Goal: Information Seeking & Learning: Learn about a topic

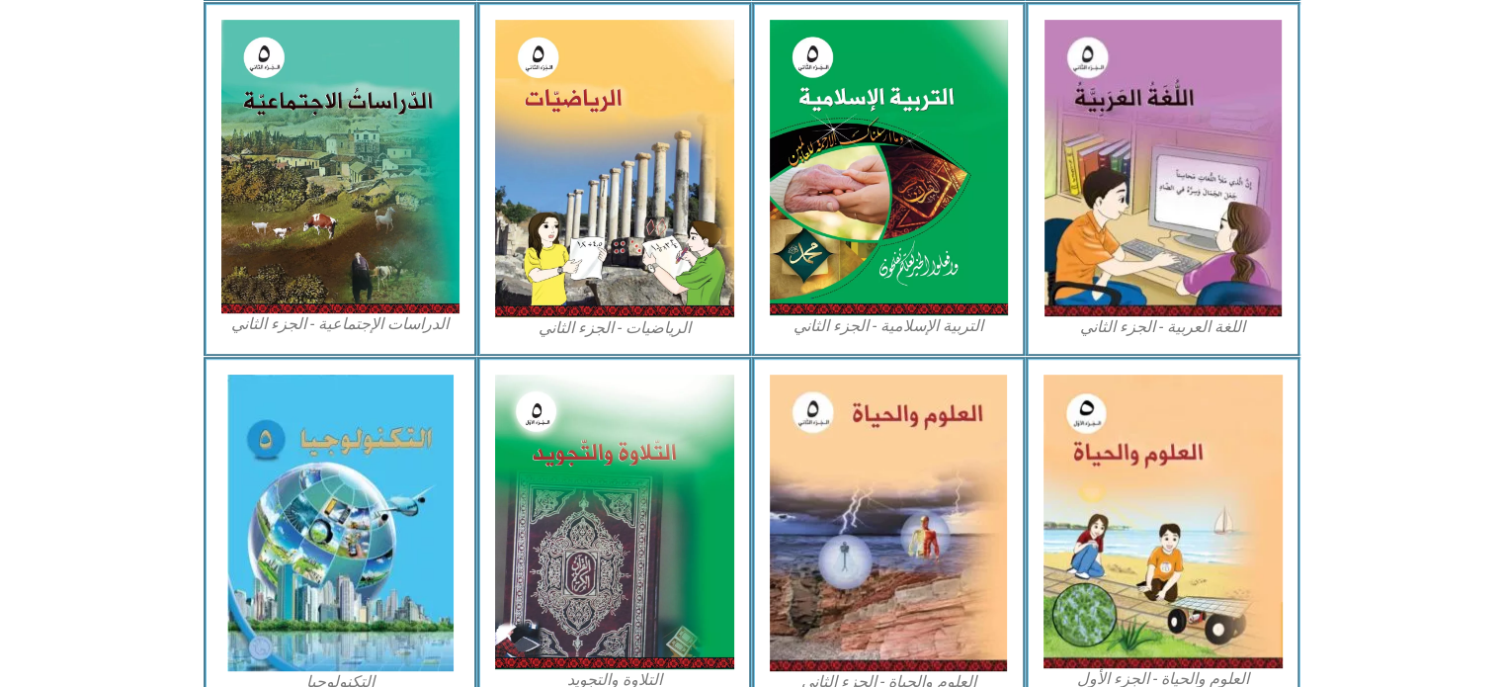
scroll to position [1082, 0]
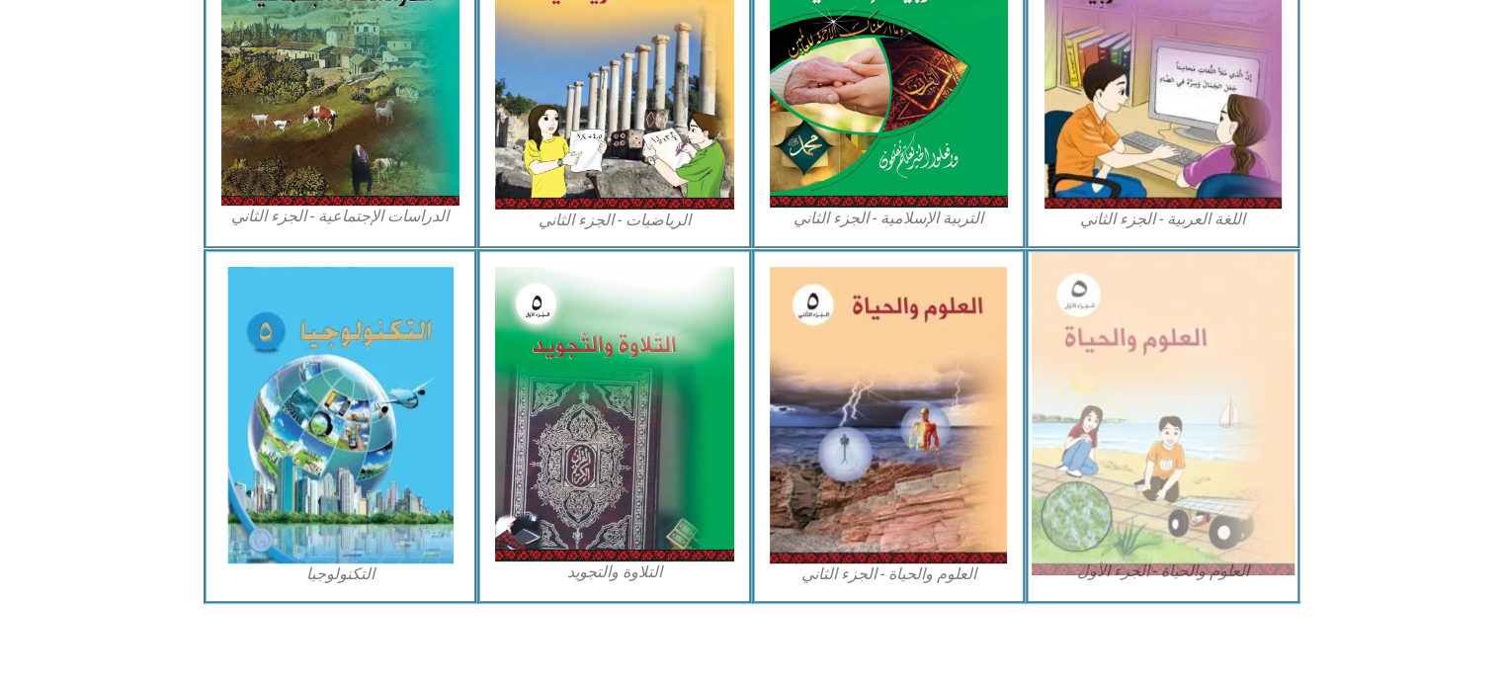
click at [1178, 483] on img at bounding box center [1162, 413] width 263 height 323
click at [1174, 461] on img at bounding box center [1162, 413] width 263 height 323
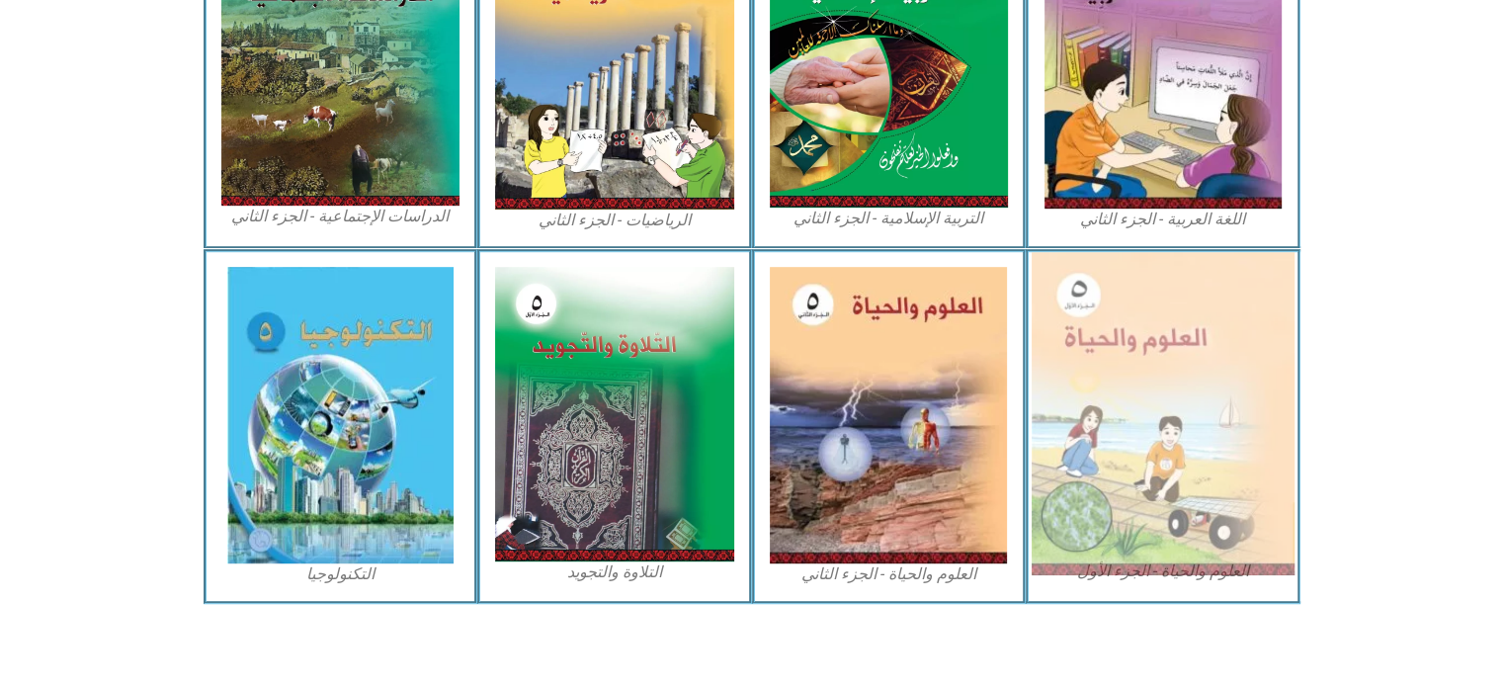
click at [1131, 419] on img at bounding box center [1162, 413] width 263 height 323
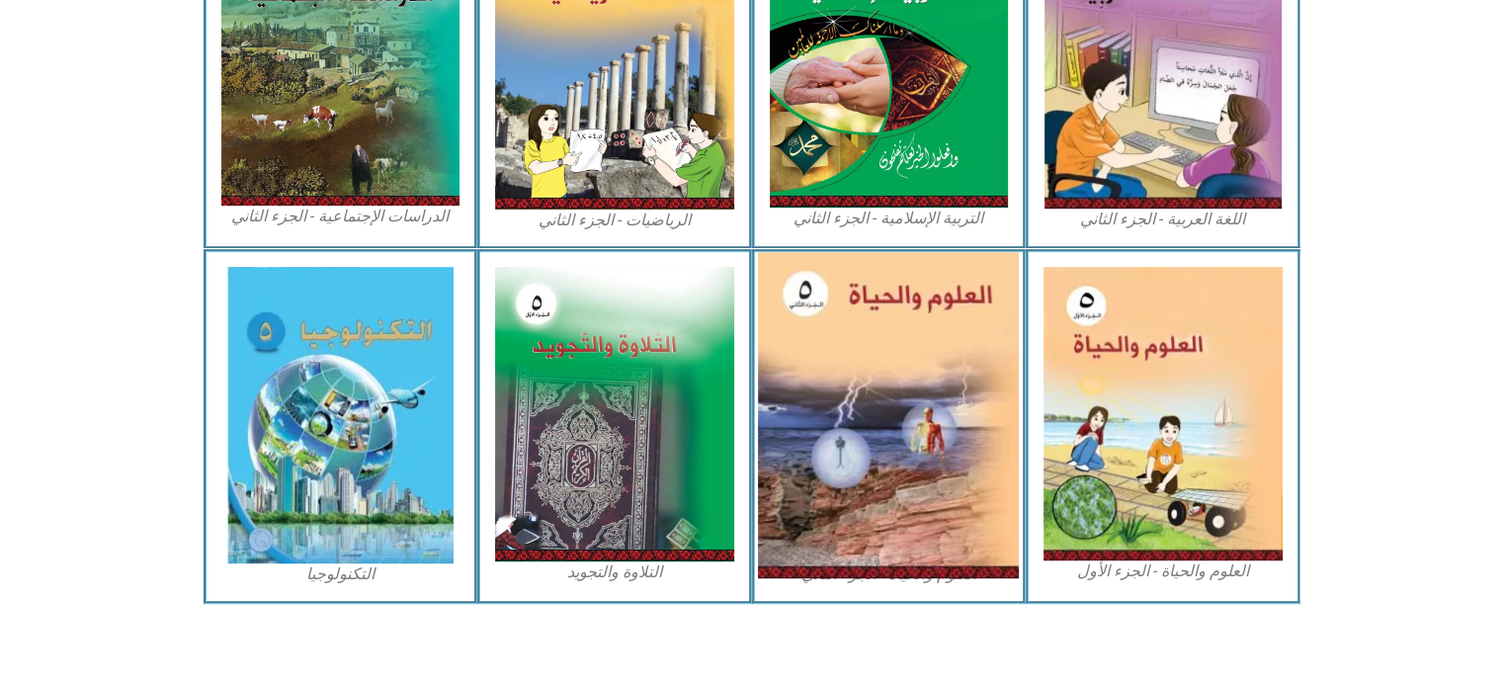
click at [930, 412] on img at bounding box center [888, 415] width 261 height 326
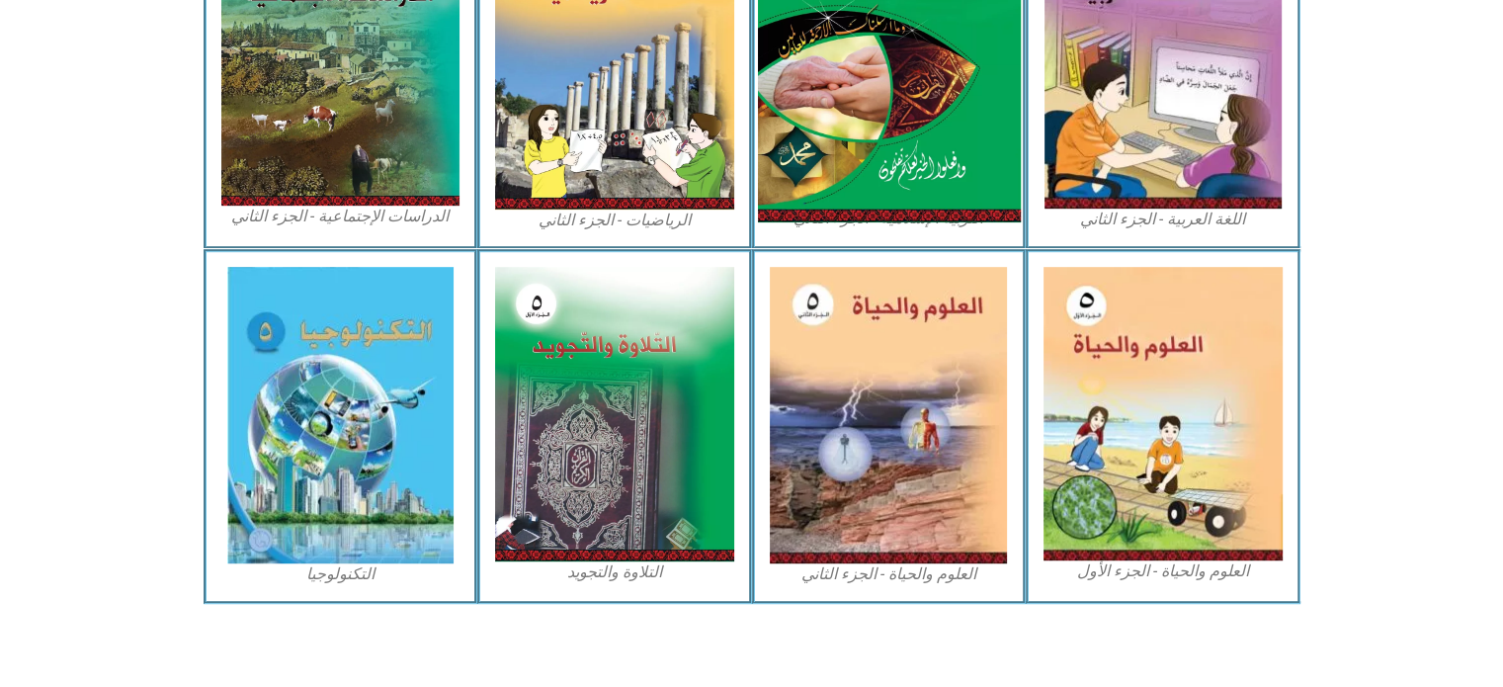
click at [932, 115] on img at bounding box center [888, 59] width 263 height 325
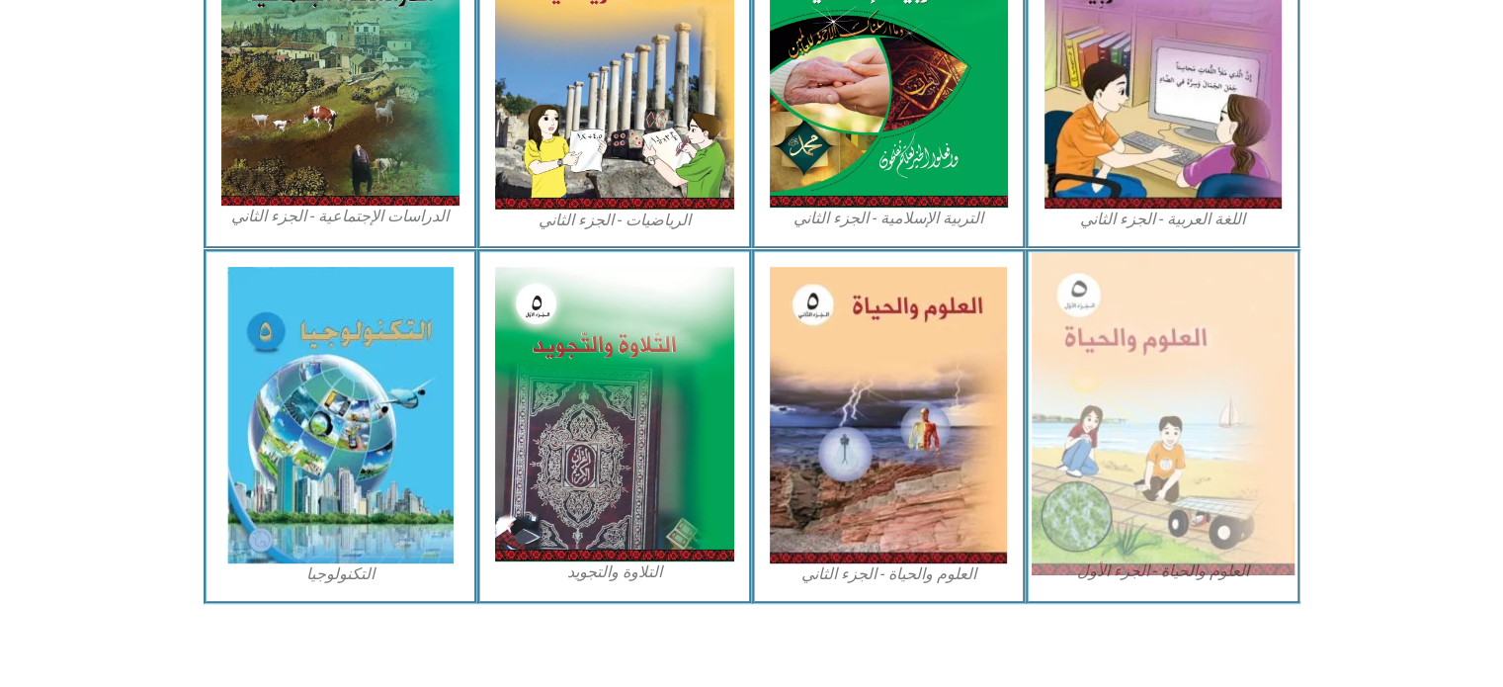
click at [1123, 379] on img at bounding box center [1162, 413] width 263 height 323
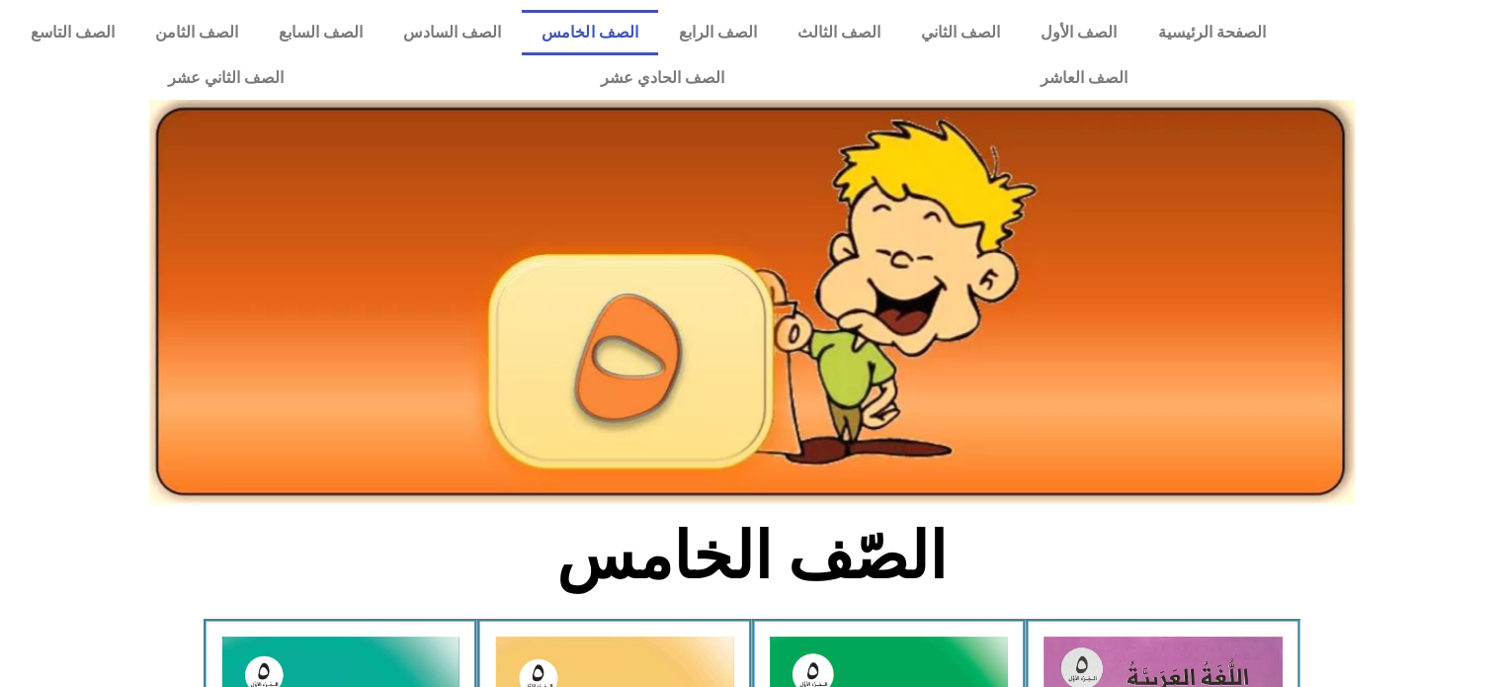
click at [647, 27] on link "الصف الخامس" at bounding box center [590, 32] width 136 height 45
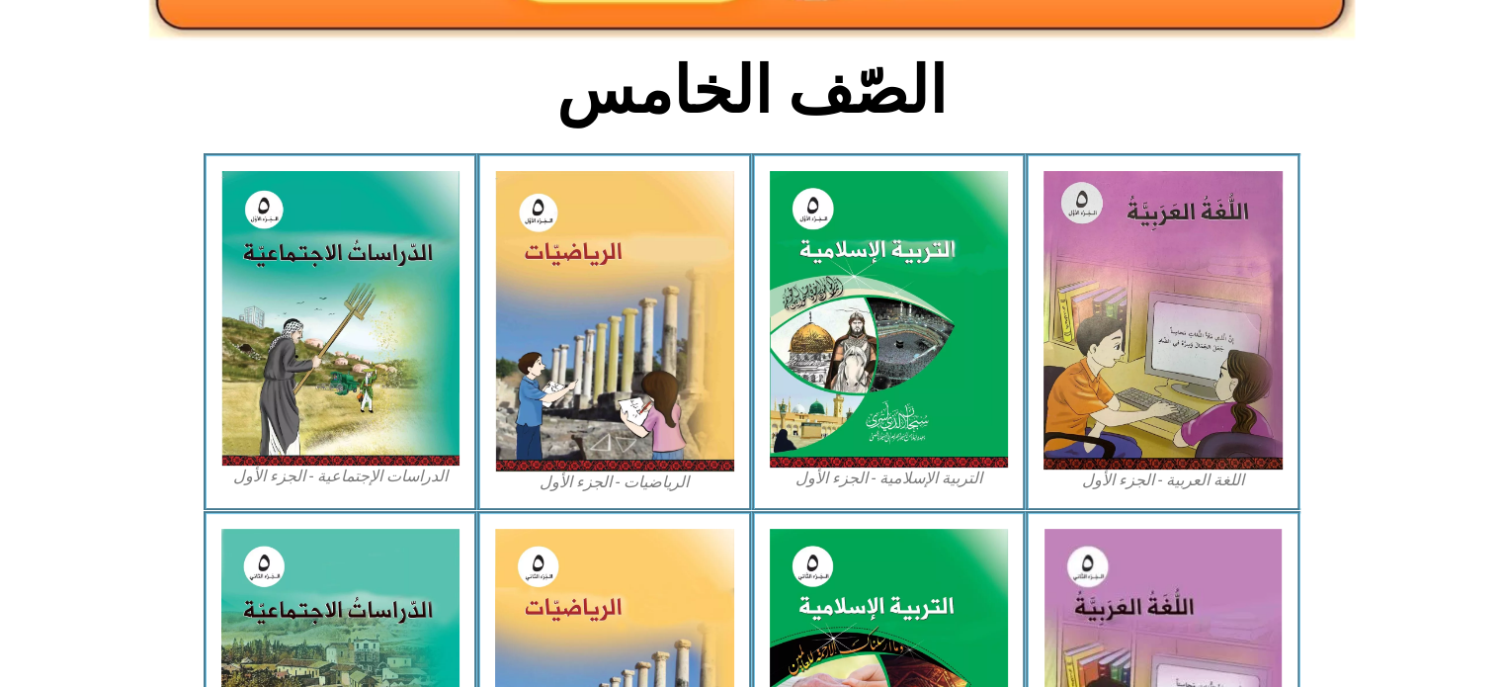
scroll to position [474, 0]
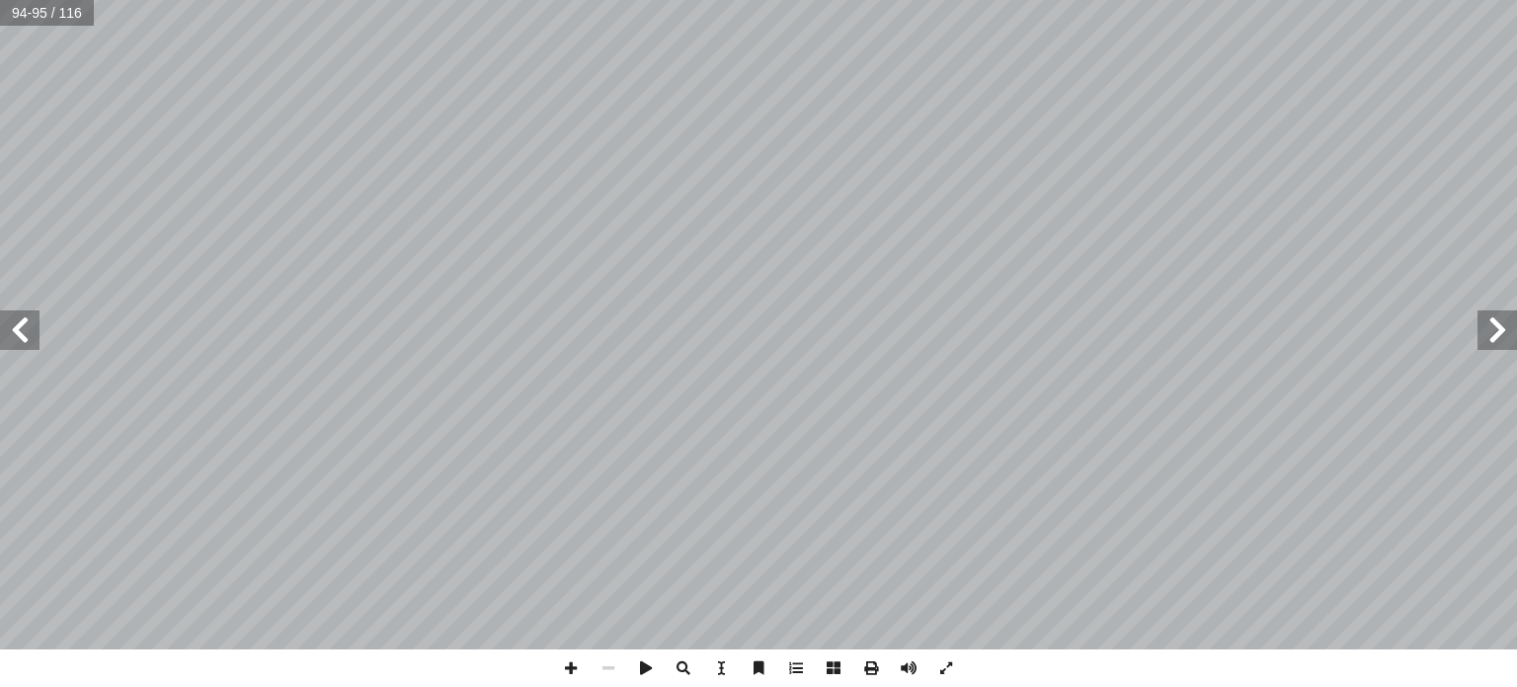
click at [1494, 326] on span at bounding box center [1498, 330] width 40 height 40
click at [23, 9] on input "text" at bounding box center [46, 13] width 93 height 26
type input "*"
click at [26, 338] on span at bounding box center [20, 330] width 40 height 40
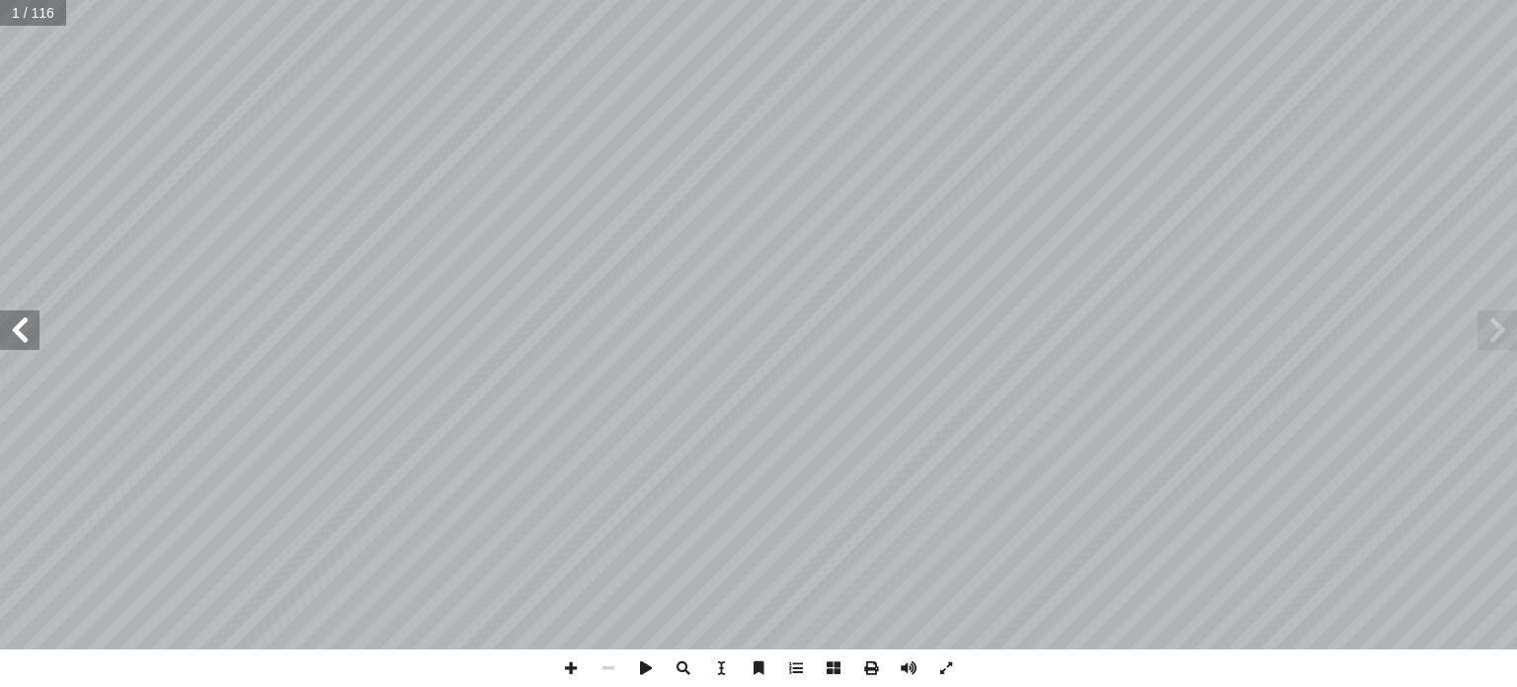
click at [26, 338] on span at bounding box center [20, 330] width 40 height 40
click at [22, 24] on input "text" at bounding box center [47, 13] width 94 height 26
type input "*"
click at [9, 339] on span at bounding box center [20, 330] width 40 height 40
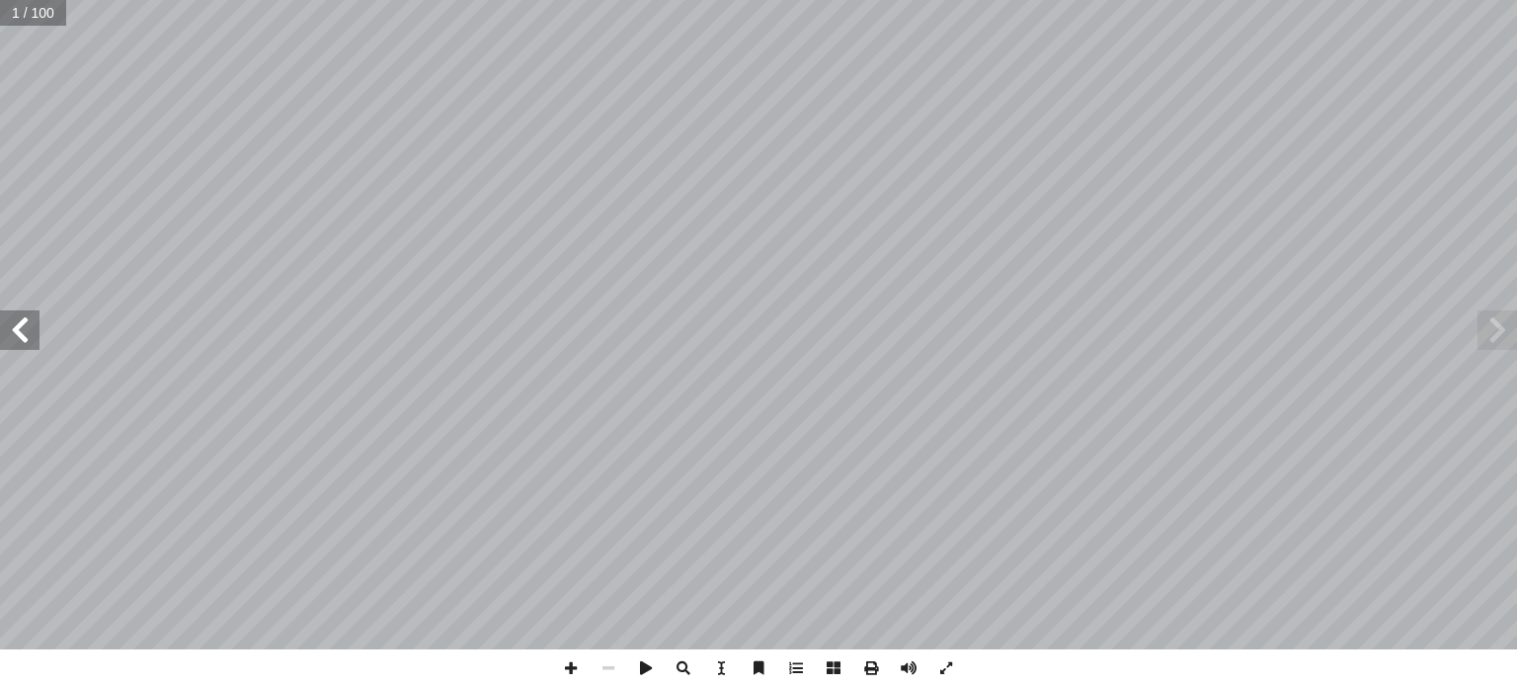
click at [9, 339] on span at bounding box center [20, 330] width 40 height 40
click at [18, 334] on span at bounding box center [20, 330] width 40 height 40
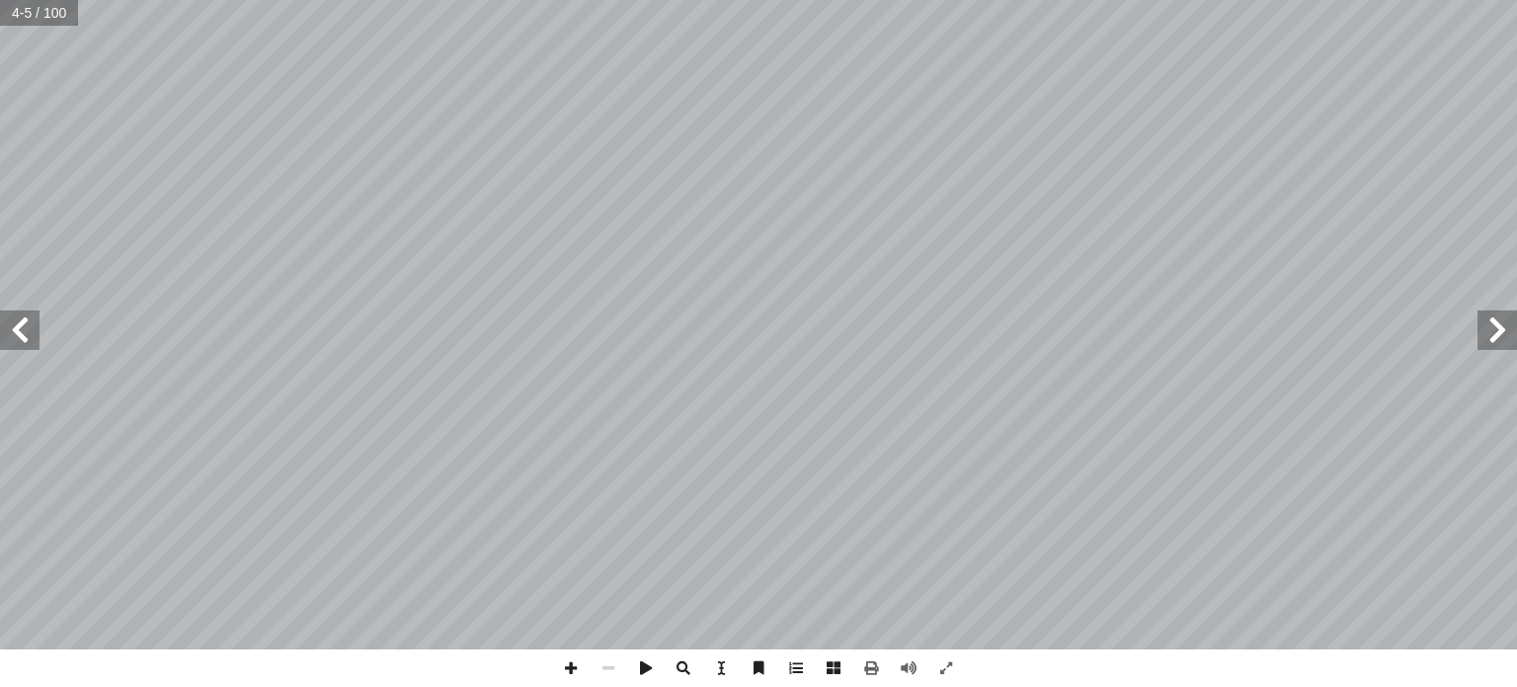
click at [18, 334] on span at bounding box center [20, 330] width 40 height 40
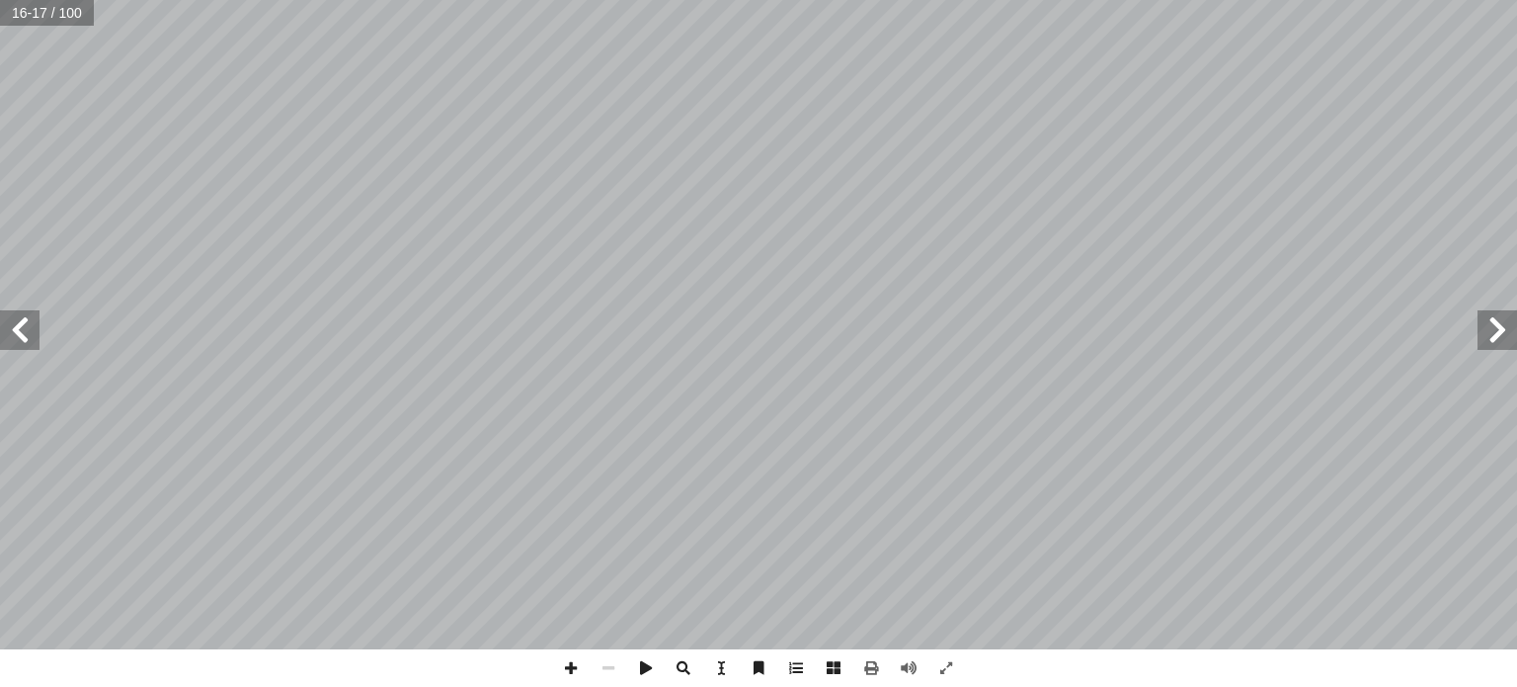
click at [1498, 335] on span at bounding box center [1498, 330] width 40 height 40
click at [13, 328] on span at bounding box center [20, 330] width 40 height 40
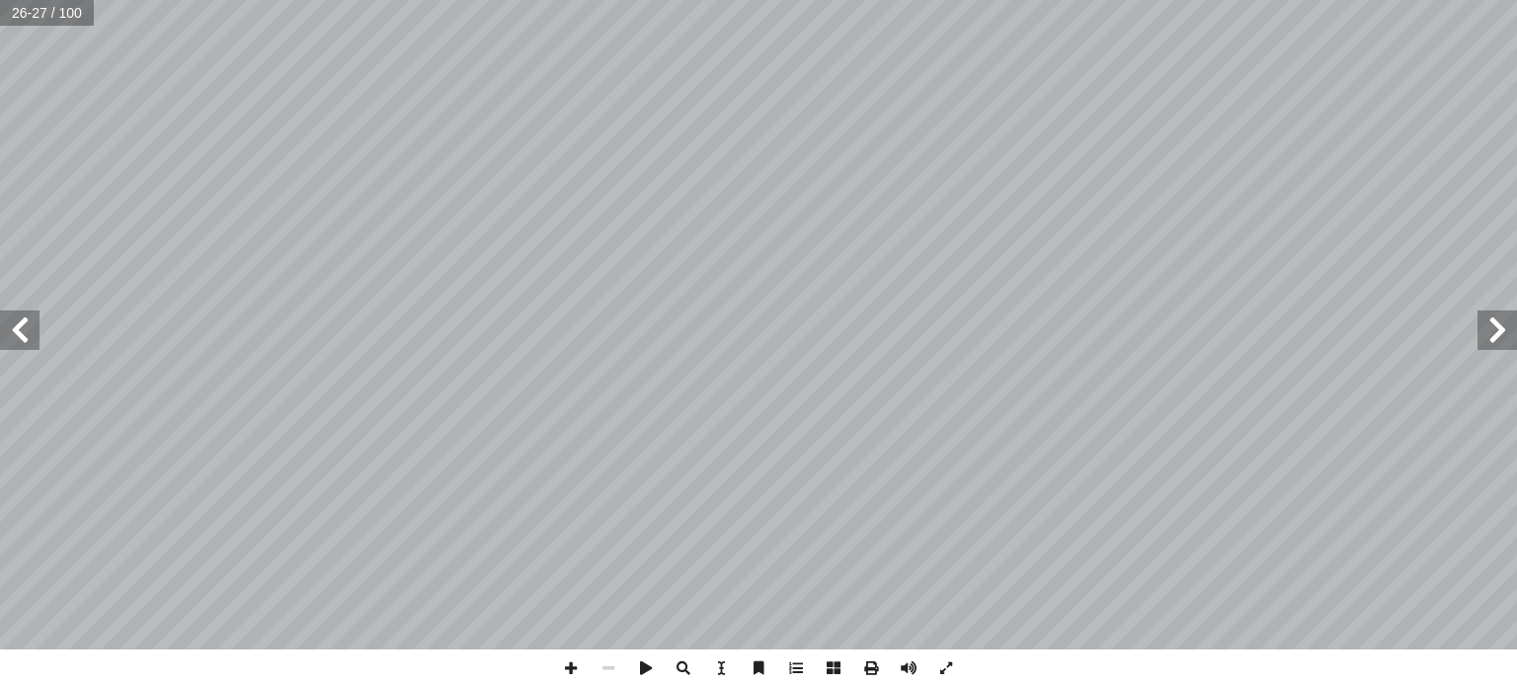
click at [13, 328] on span at bounding box center [20, 330] width 40 height 40
click at [1488, 343] on span at bounding box center [1498, 330] width 40 height 40
click at [16, 337] on span at bounding box center [20, 330] width 40 height 40
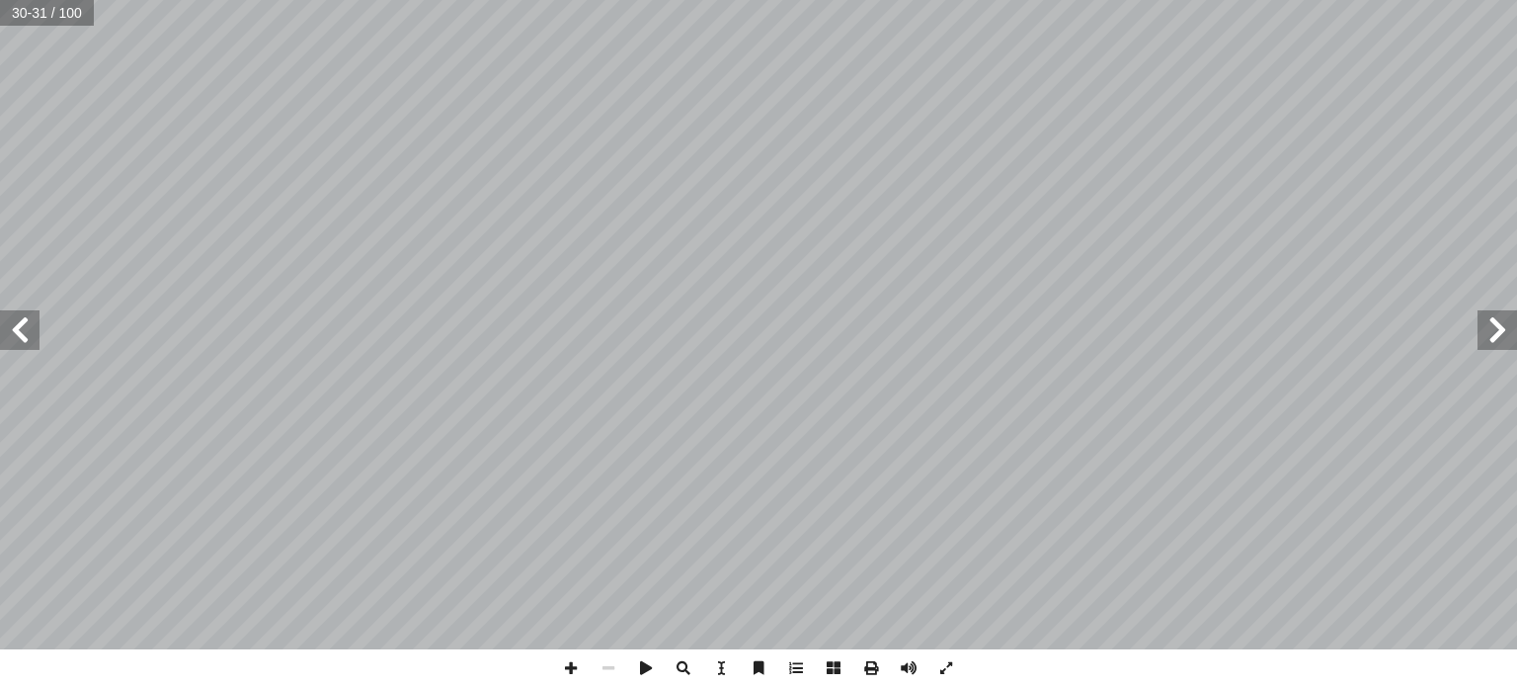
click at [16, 337] on span at bounding box center [20, 330] width 40 height 40
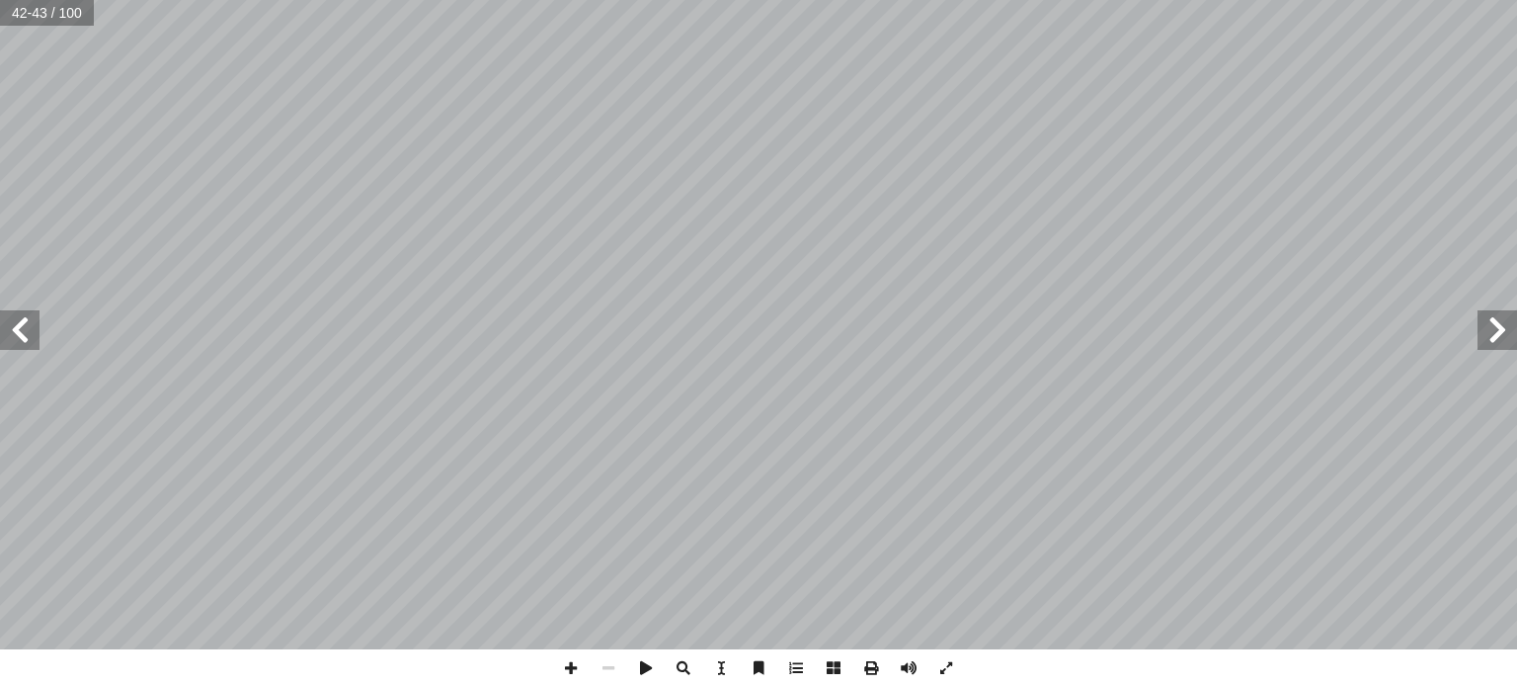
click at [16, 337] on span at bounding box center [20, 330] width 40 height 40
click at [1492, 331] on span at bounding box center [1498, 330] width 40 height 40
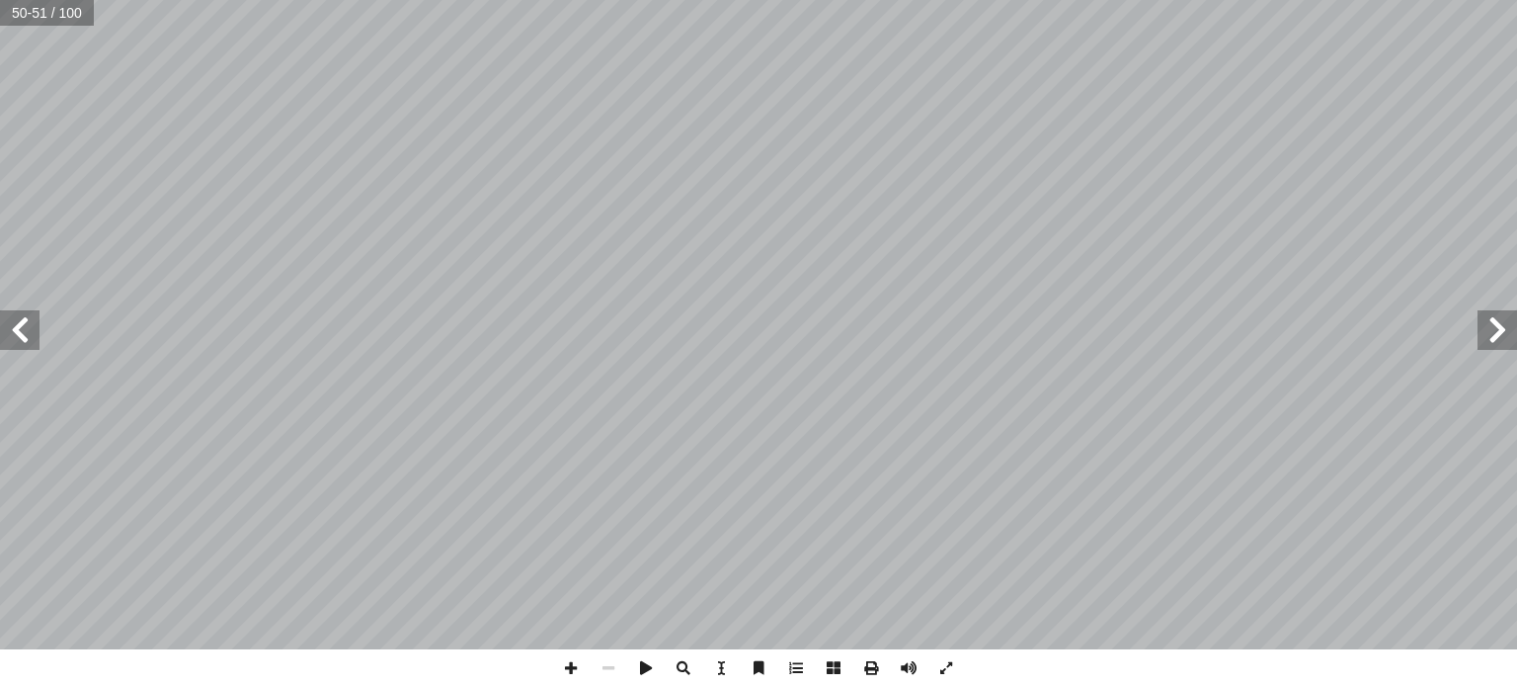
click at [1492, 331] on span at bounding box center [1498, 330] width 40 height 40
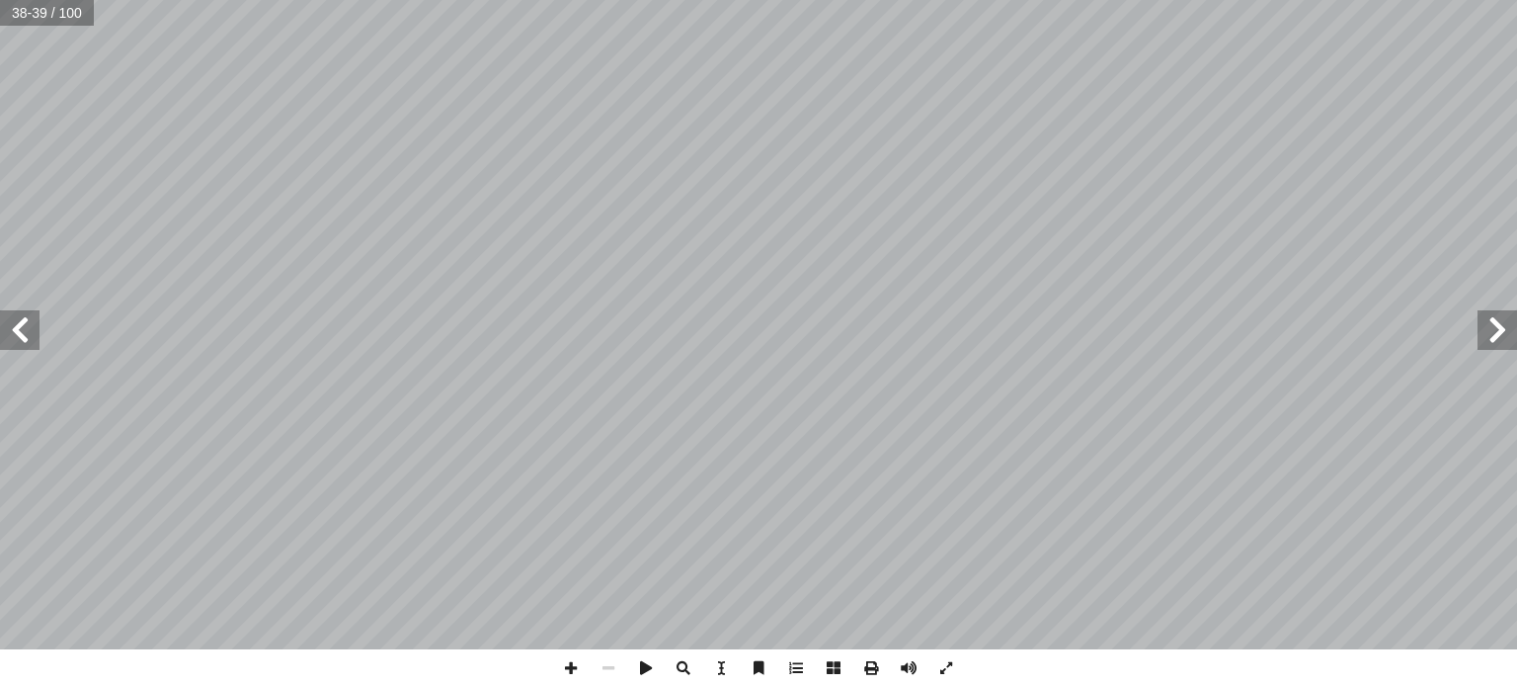
click at [1492, 331] on span at bounding box center [1498, 330] width 40 height 40
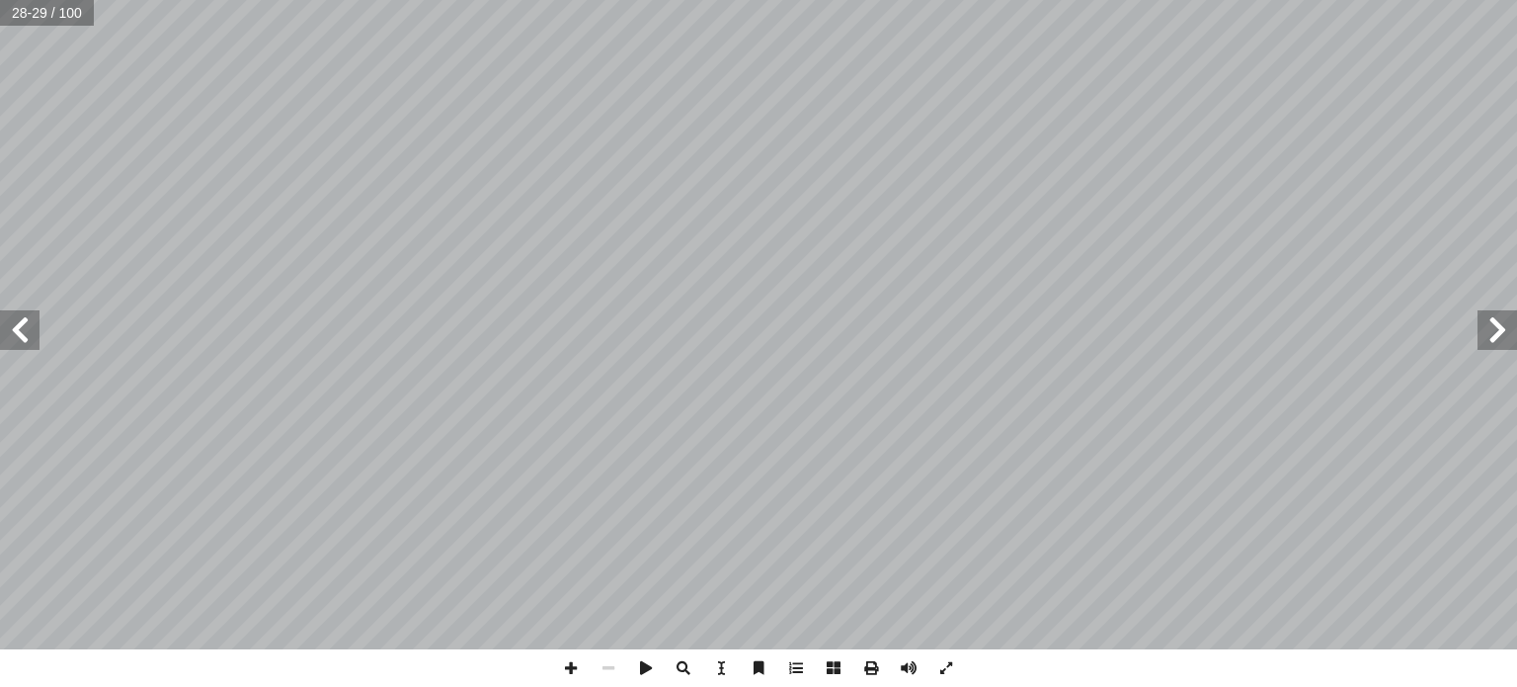
click at [1492, 331] on span at bounding box center [1498, 330] width 40 height 40
click at [22, 339] on span at bounding box center [20, 330] width 40 height 40
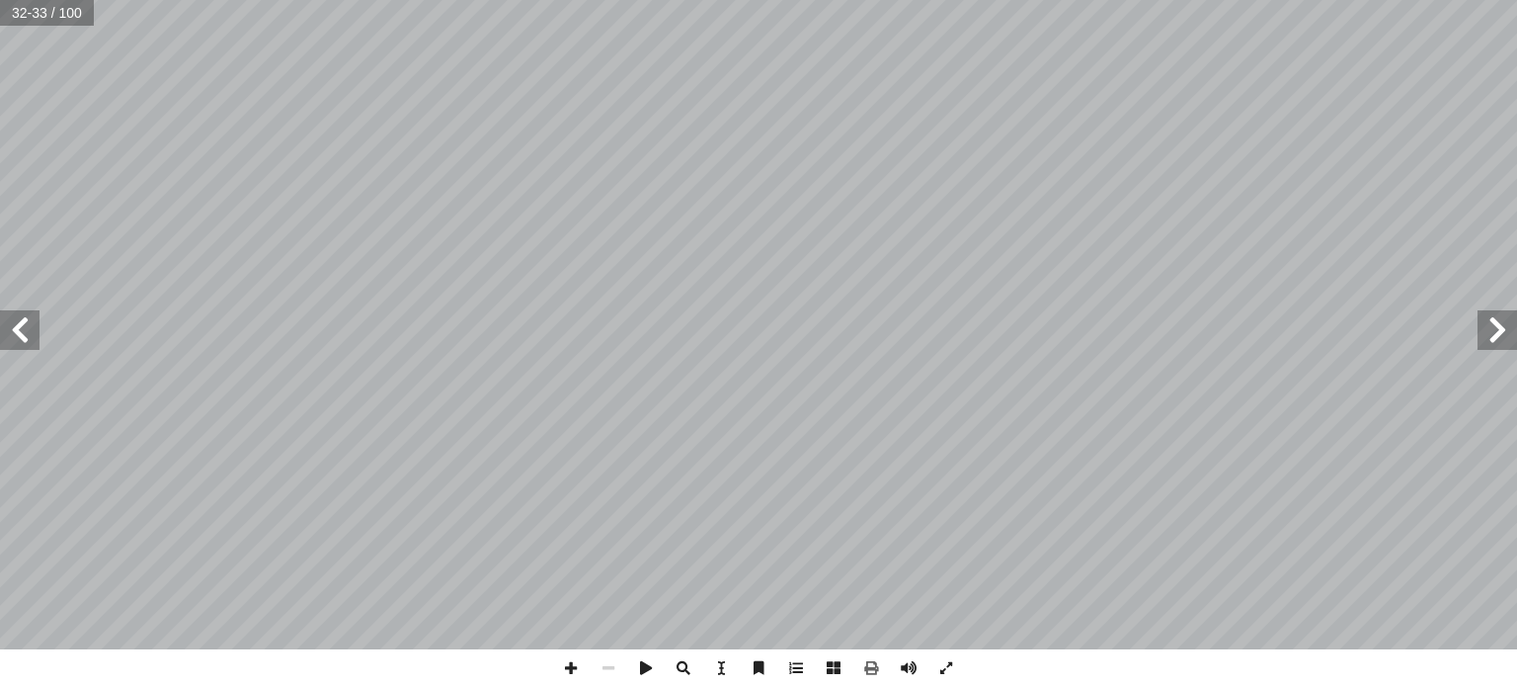
click at [22, 339] on span at bounding box center [20, 330] width 40 height 40
click at [32, 328] on span at bounding box center [20, 330] width 40 height 40
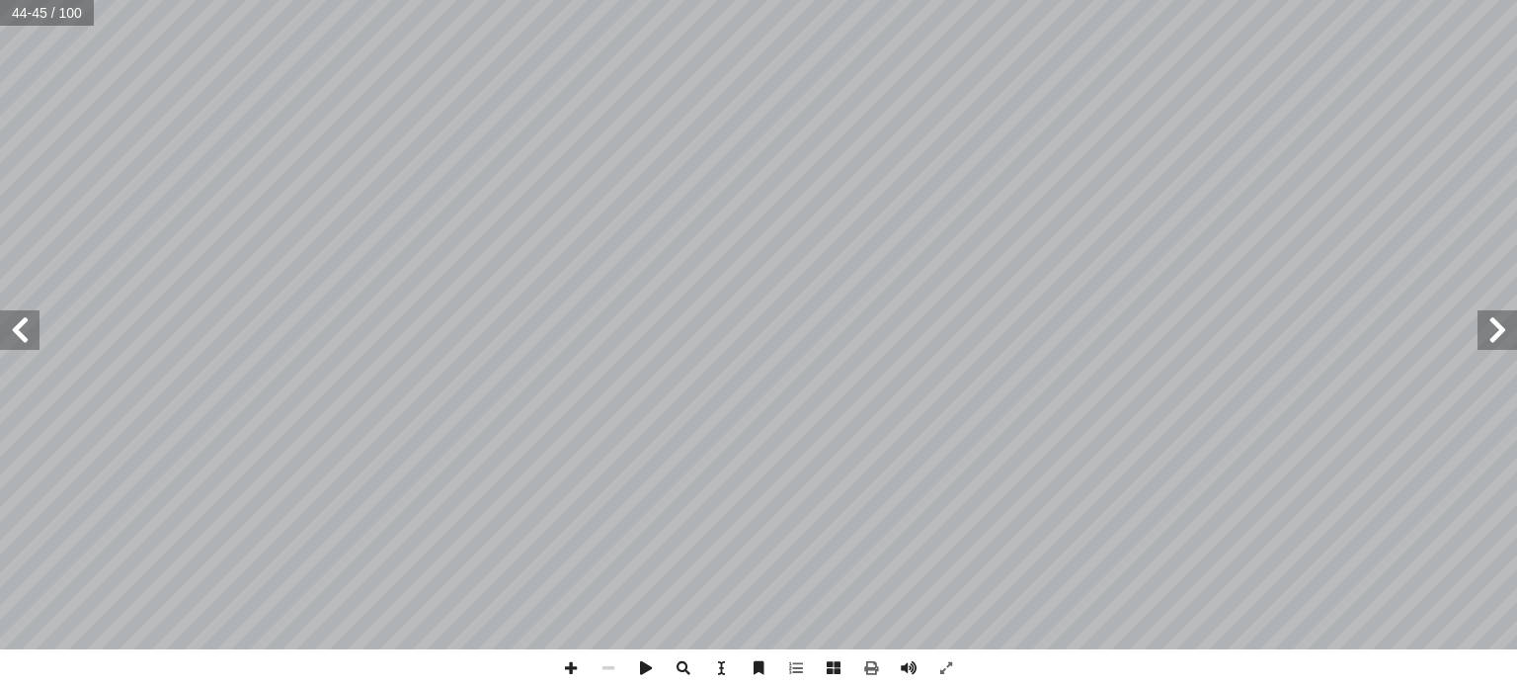
click at [32, 328] on span at bounding box center [20, 330] width 40 height 40
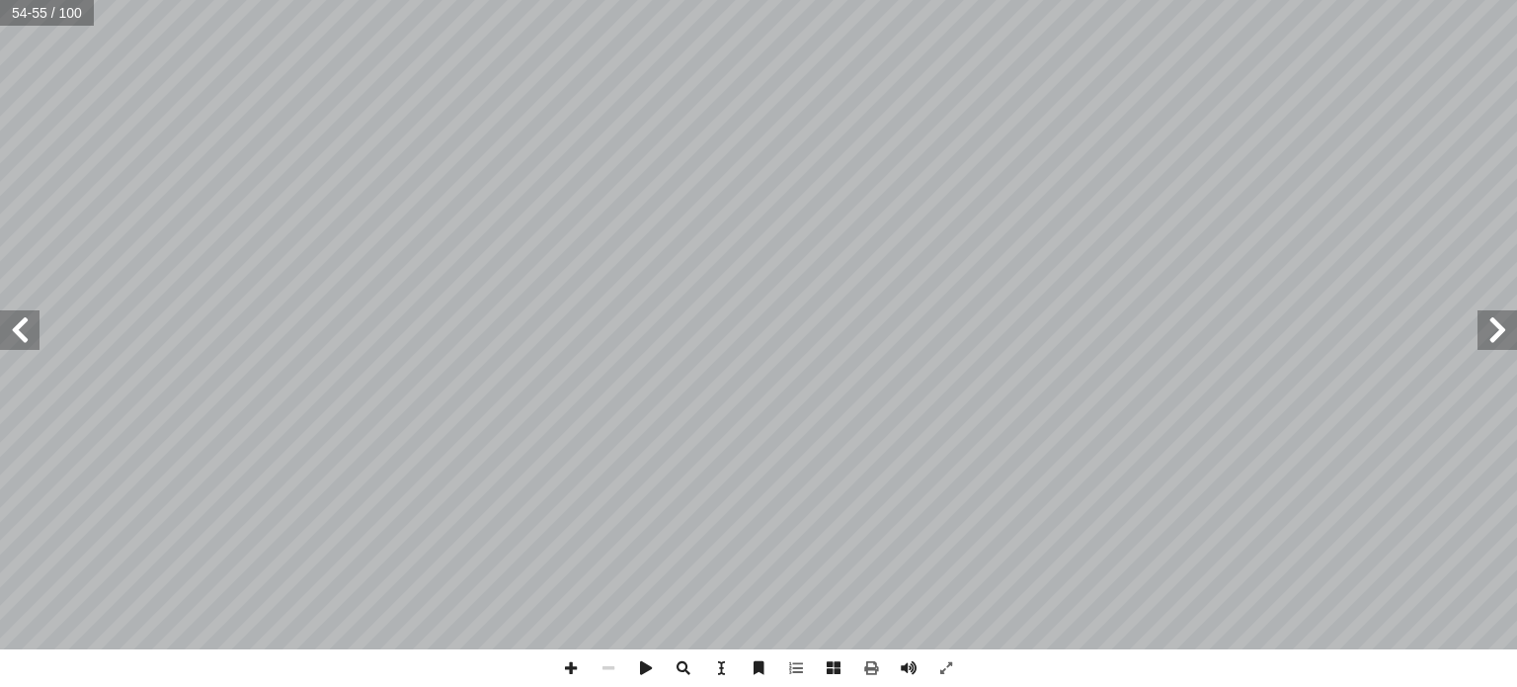
click at [32, 328] on span at bounding box center [20, 330] width 40 height 40
click at [23, 324] on span at bounding box center [20, 330] width 40 height 40
click at [1502, 329] on span at bounding box center [1498, 330] width 40 height 40
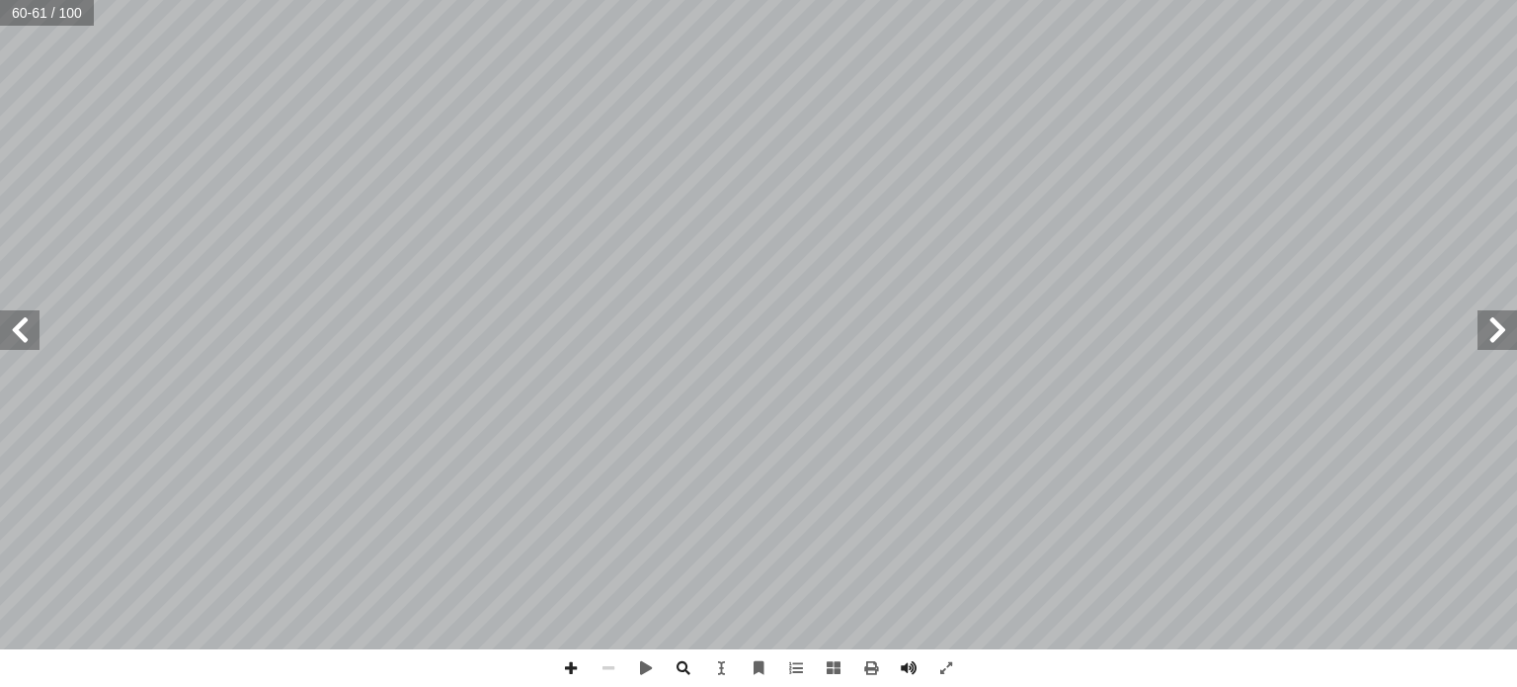
click at [20, 331] on span at bounding box center [20, 330] width 40 height 40
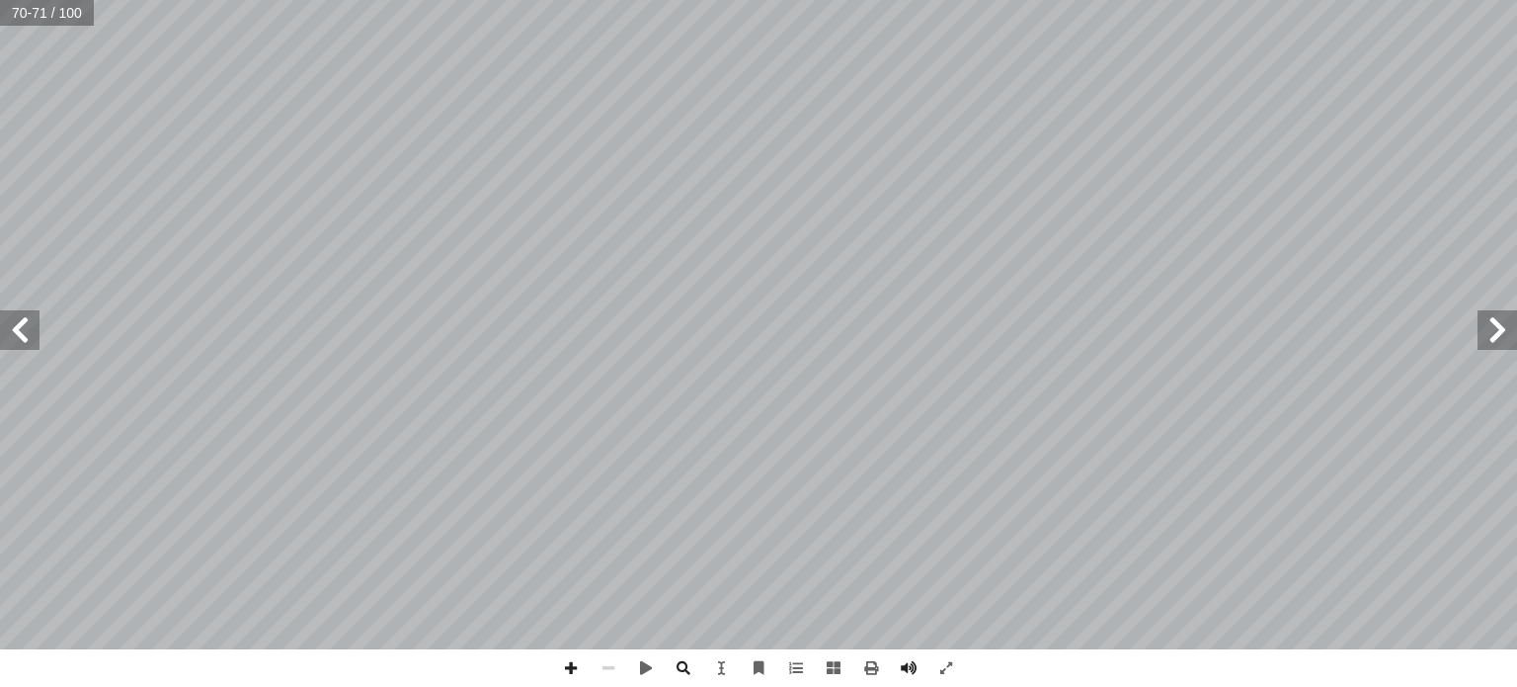
click at [20, 331] on span at bounding box center [20, 330] width 40 height 40
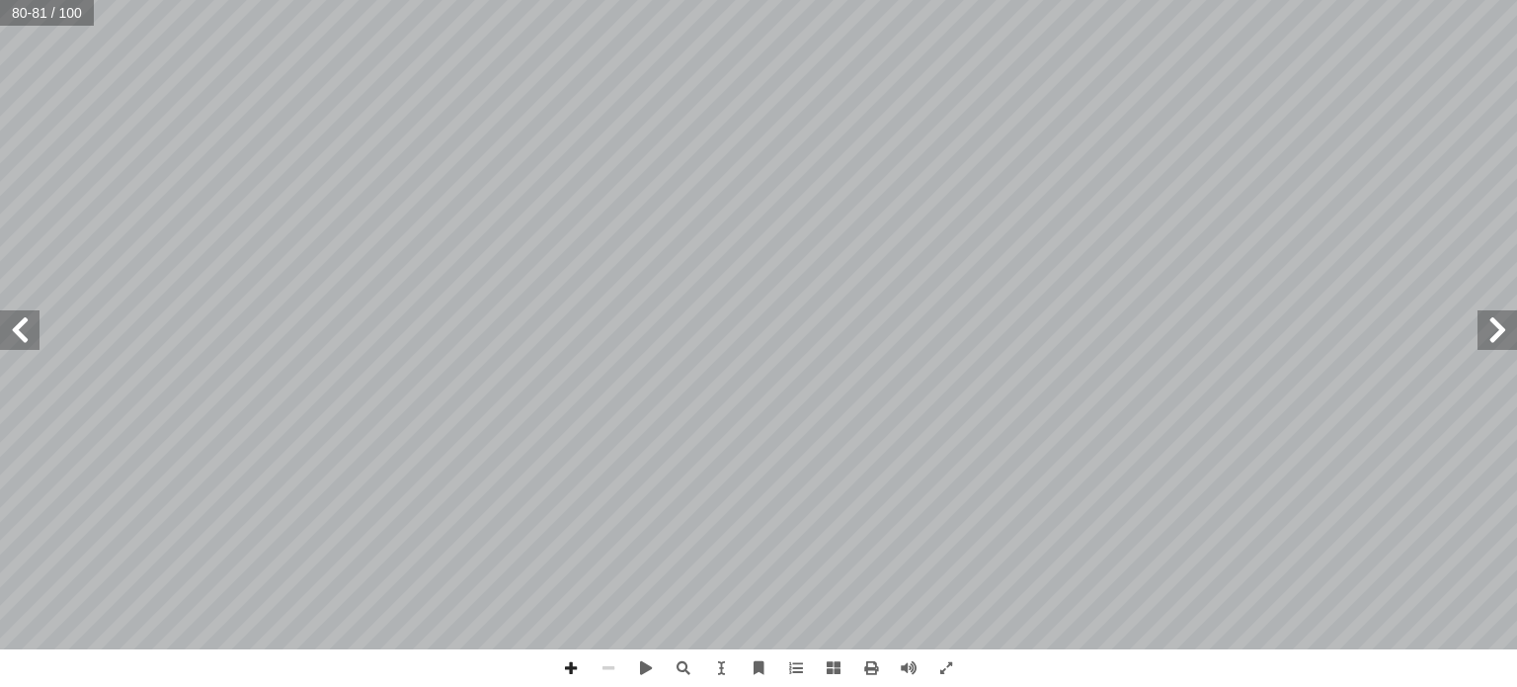
click at [27, 320] on span at bounding box center [20, 330] width 40 height 40
click at [1495, 334] on span at bounding box center [1498, 330] width 40 height 40
click at [21, 335] on span at bounding box center [20, 330] width 40 height 40
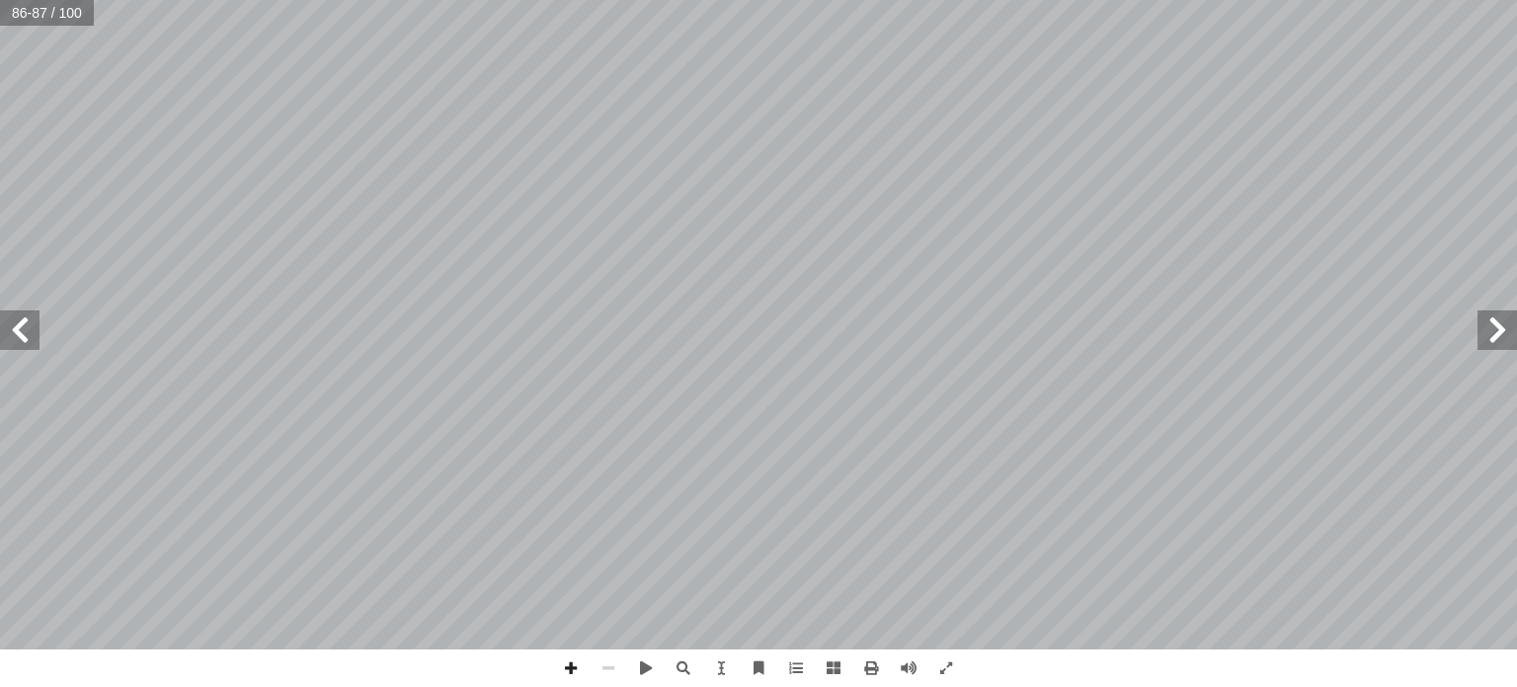
click at [13, 321] on span at bounding box center [20, 330] width 40 height 40
